Goal: Task Accomplishment & Management: Use online tool/utility

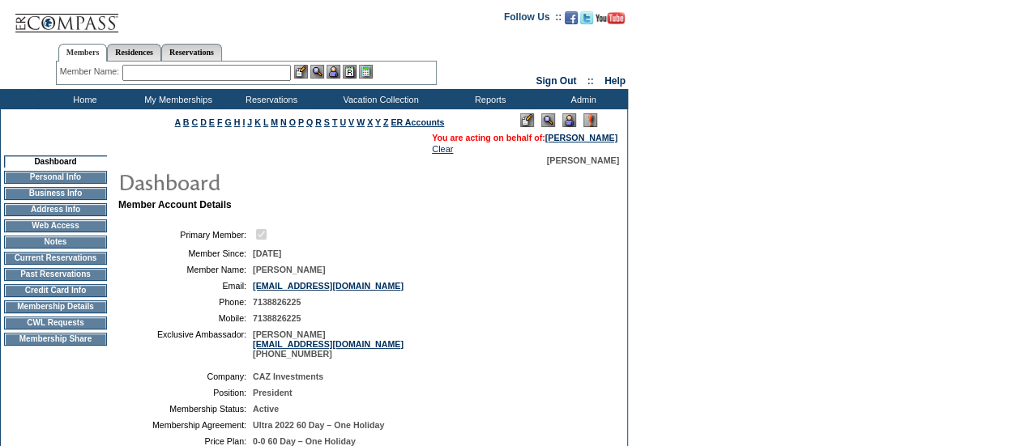
click at [321, 75] on img at bounding box center [317, 72] width 14 height 14
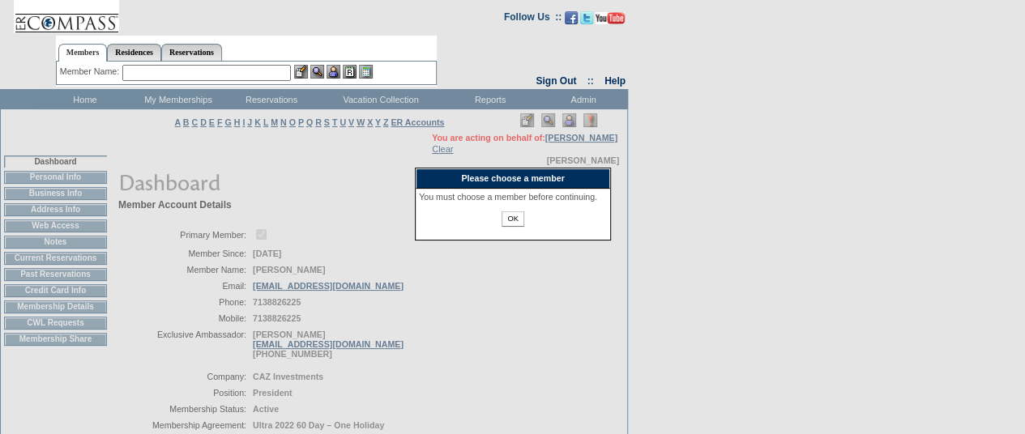
click at [507, 225] on input "OK" at bounding box center [513, 218] width 22 height 15
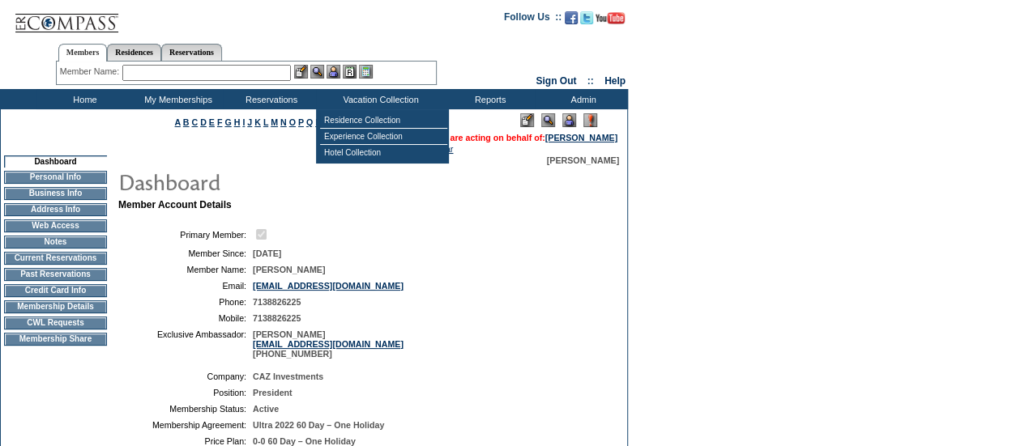
click at [459, 237] on td at bounding box center [425, 234] width 345 height 15
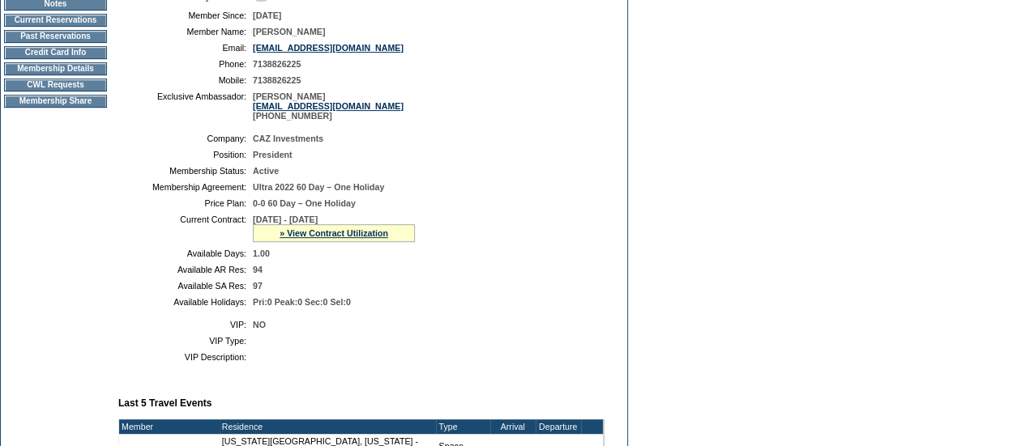
scroll to position [230, 0]
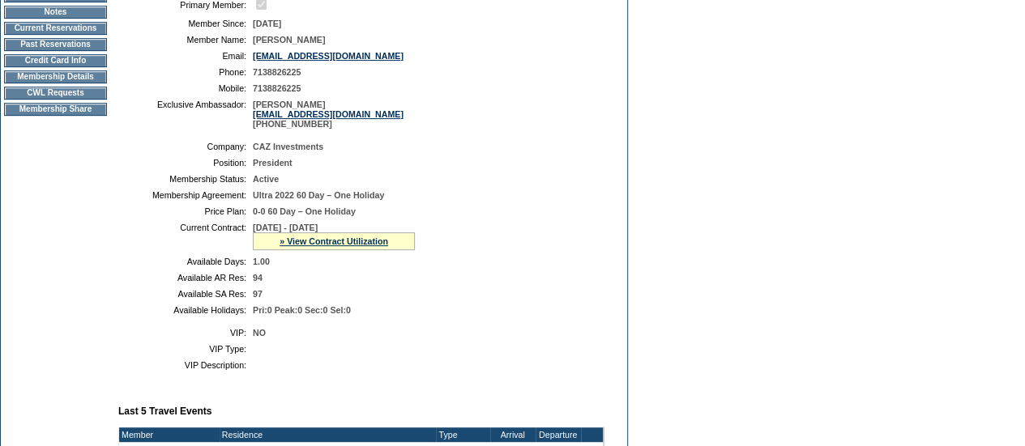
click at [86, 100] on td "CWL Requests" at bounding box center [55, 93] width 103 height 13
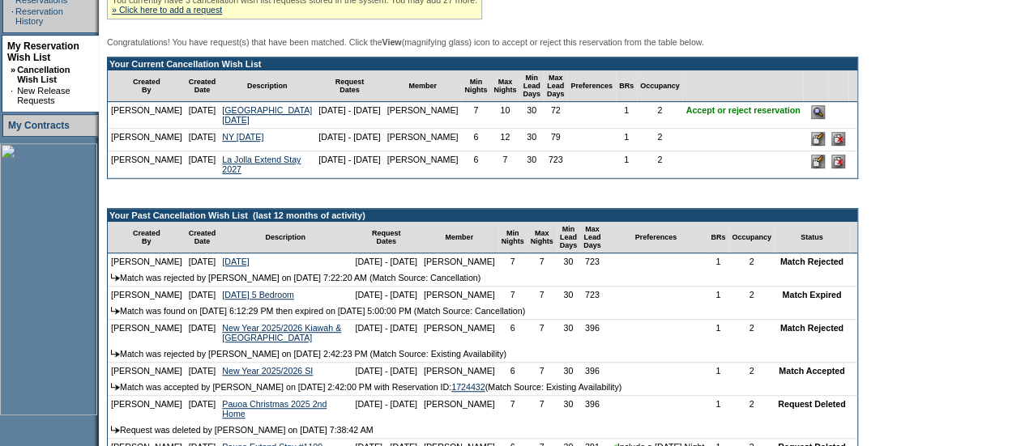
scroll to position [370, 0]
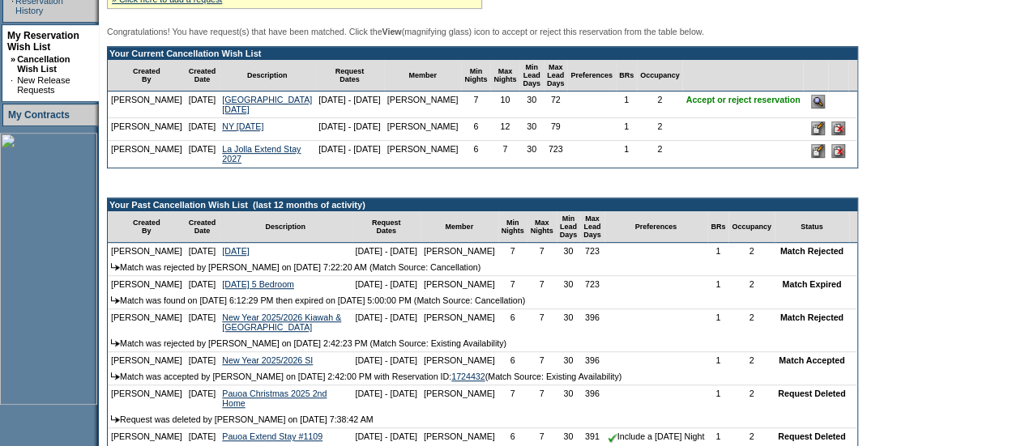
click at [811, 109] on input "image" at bounding box center [818, 102] width 14 height 14
